Goal: Task Accomplishment & Management: Use online tool/utility

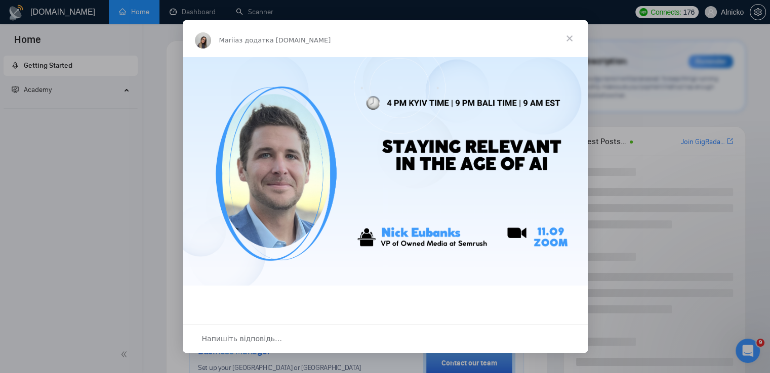
click at [566, 39] on span "Закрити" at bounding box center [569, 38] width 36 height 36
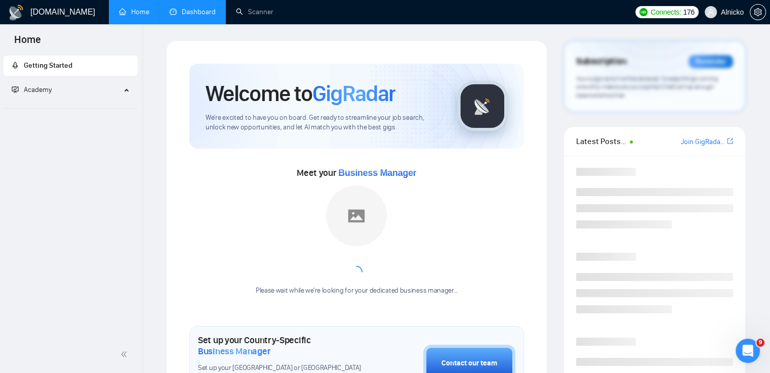
click at [190, 8] on link "Dashboard" at bounding box center [192, 12] width 46 height 9
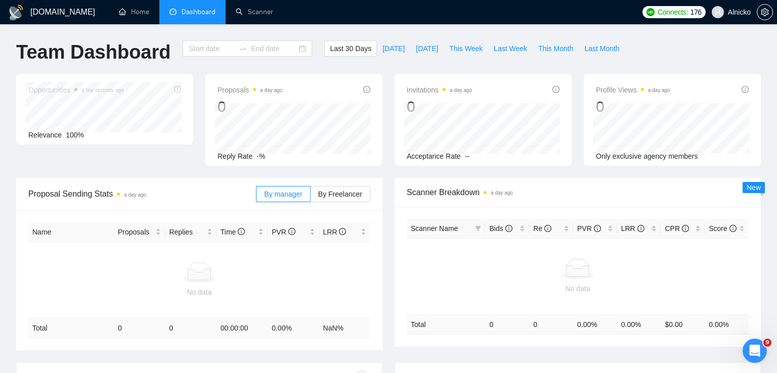
type input "2025-08-11"
type input "2025-09-10"
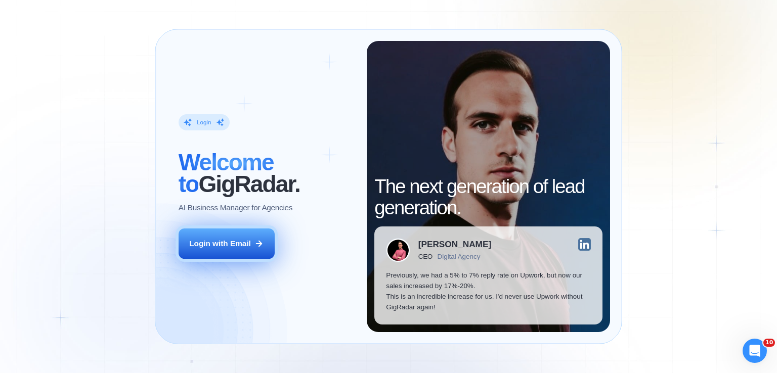
click at [232, 247] on div "Login with Email" at bounding box center [220, 243] width 62 height 11
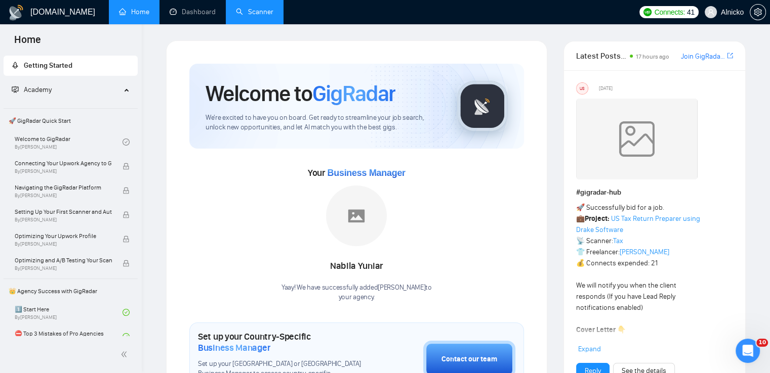
click at [258, 16] on link "Scanner" at bounding box center [254, 12] width 37 height 9
